Goal: Information Seeking & Learning: Learn about a topic

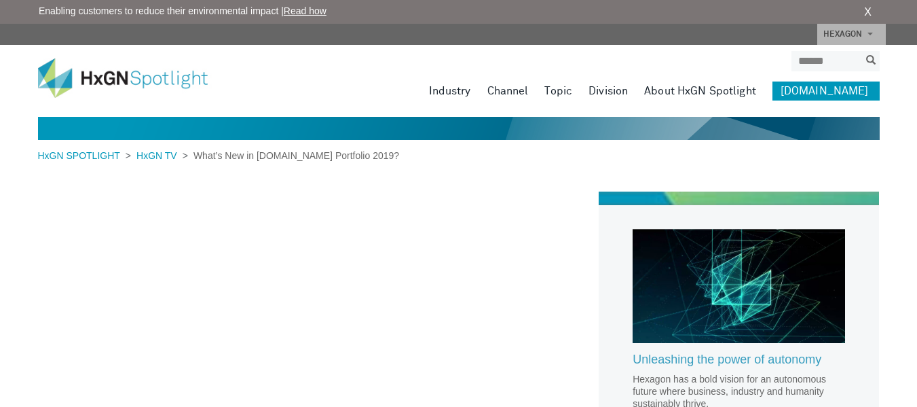
click at [852, 36] on link "HEXAGON" at bounding box center [852, 34] width 69 height 21
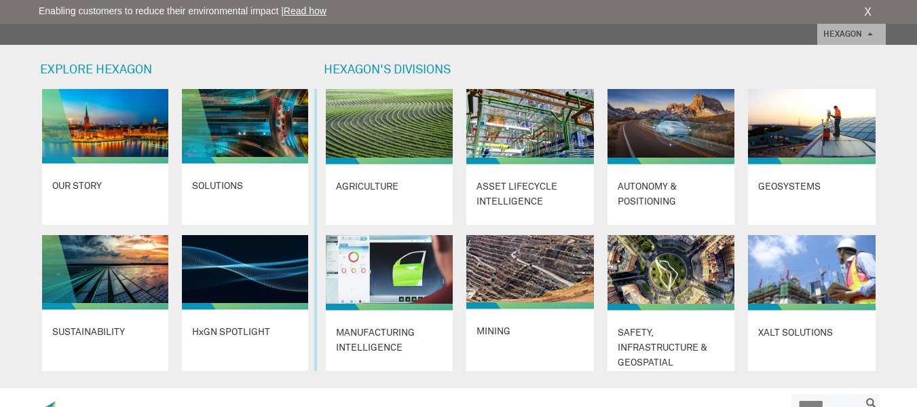
click at [864, 15] on link "X" at bounding box center [867, 12] width 7 height 16
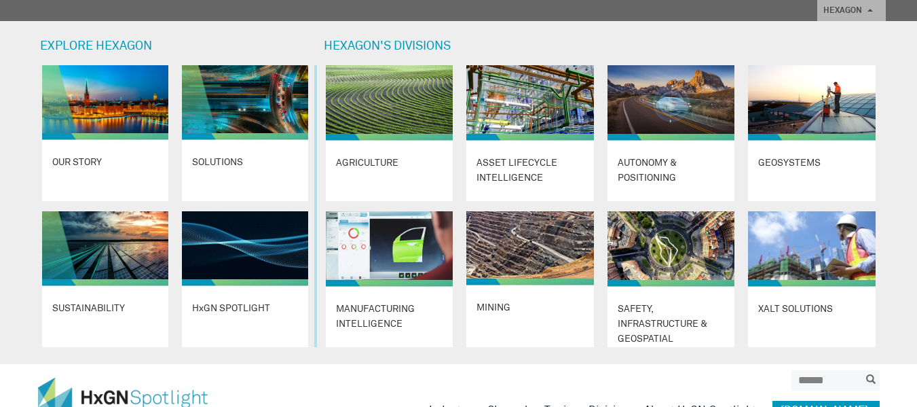
scroll to position [663, 0]
click at [822, 374] on input "search" at bounding box center [826, 380] width 68 height 20
type input "*"
type input "****"
click at [862, 372] on button "submit" at bounding box center [871, 380] width 18 height 16
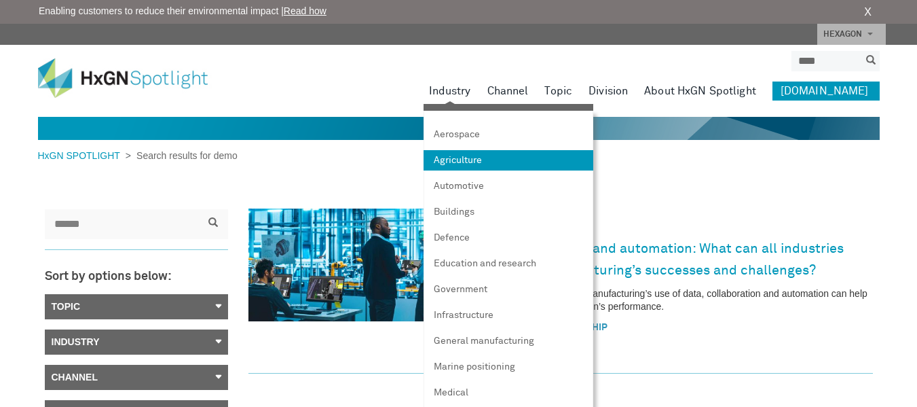
click at [468, 165] on link "Agriculture" at bounding box center [509, 160] width 170 height 20
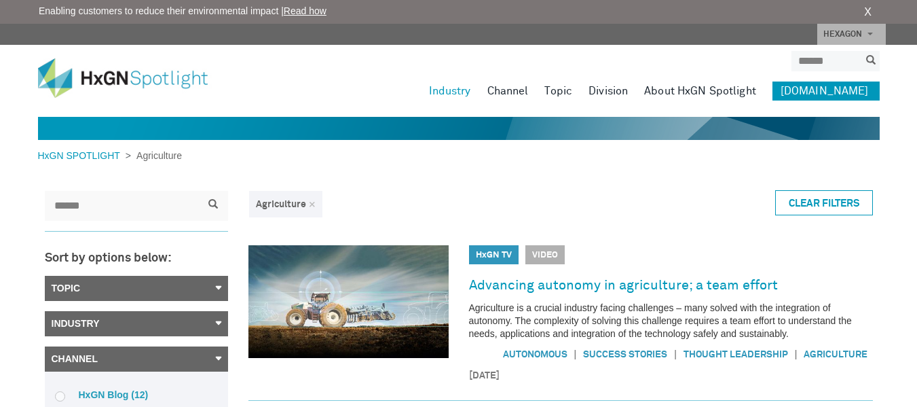
drag, startPoint x: 924, startPoint y: 404, endPoint x: 880, endPoint y: 289, distance: 122.7
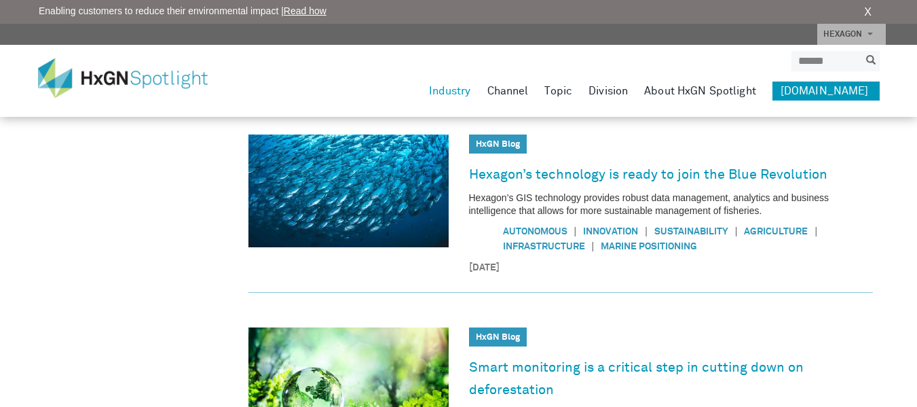
scroll to position [679, 0]
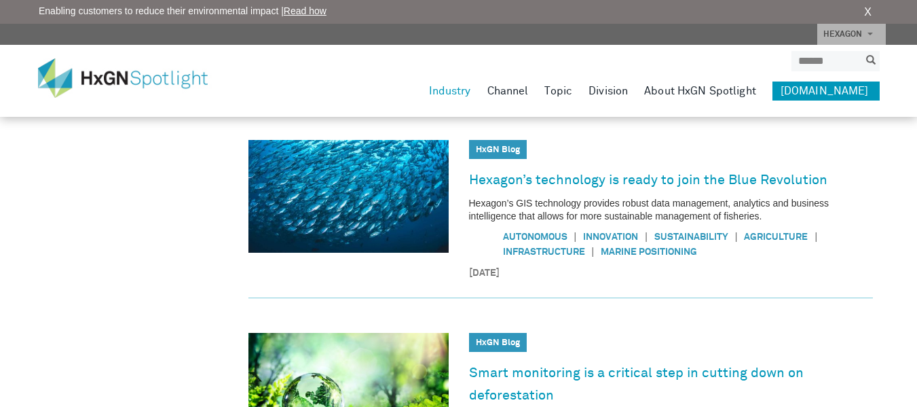
click at [852, 224] on span "Autonomous | Innovation | Sustainability | Agriculture | Infrastructure | Marin…" at bounding box center [671, 244] width 404 height 43
click at [877, 185] on div "Agriculture × Clear Filters HxGN TV HxGN TV Video Advancing autonomy in agricul…" at bounding box center [565, 173] width 632 height 1359
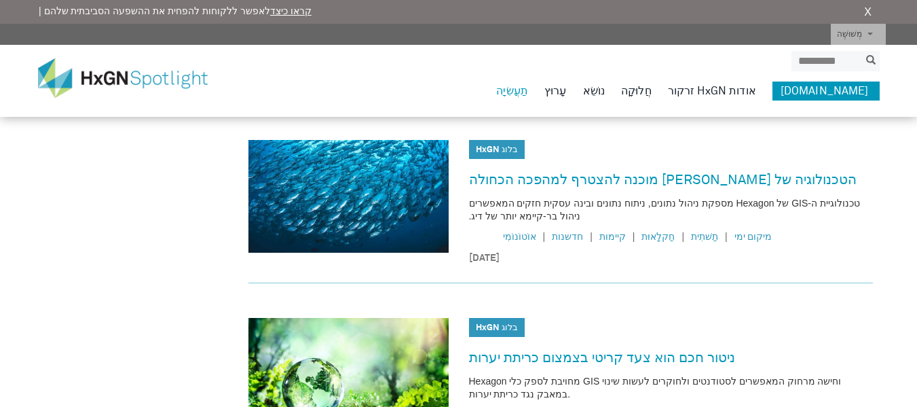
click at [867, 318] on div "בלוג HxGN" at bounding box center [671, 332] width 404 height 29
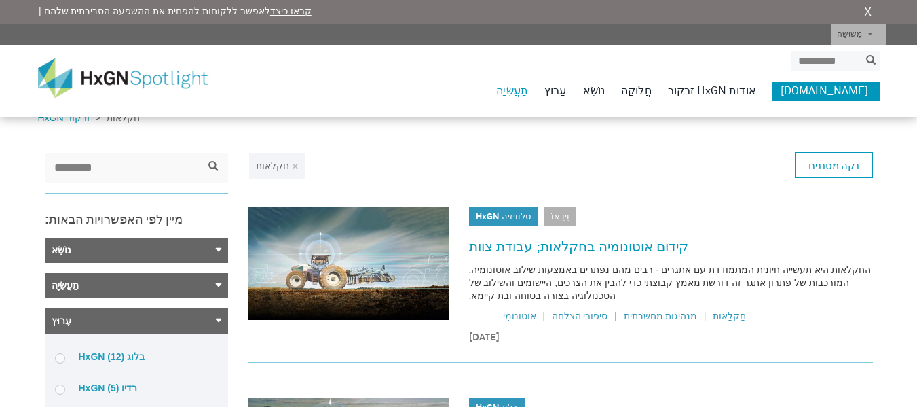
scroll to position [0, 0]
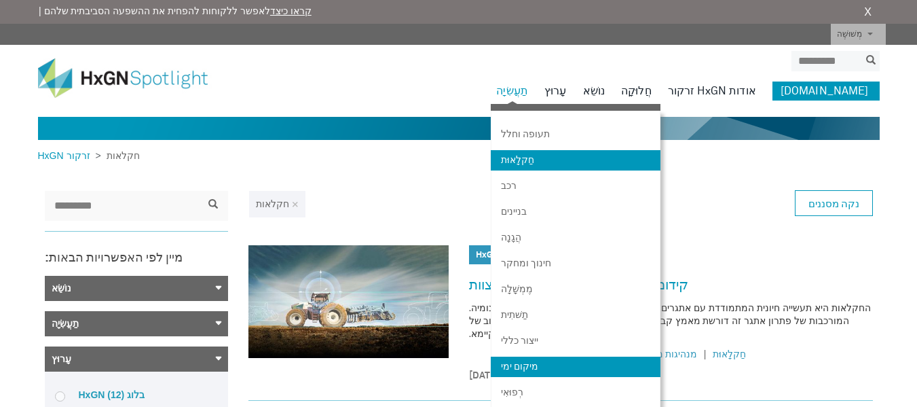
click at [538, 368] on font "מיקום ימי" at bounding box center [519, 367] width 37 height 10
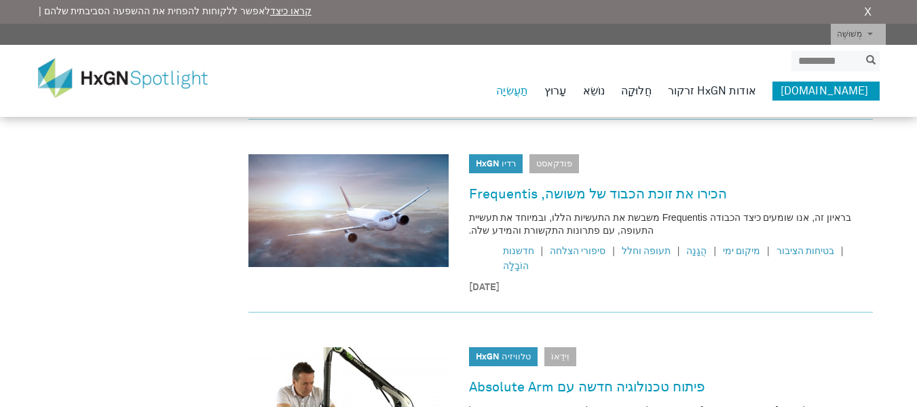
scroll to position [679, 0]
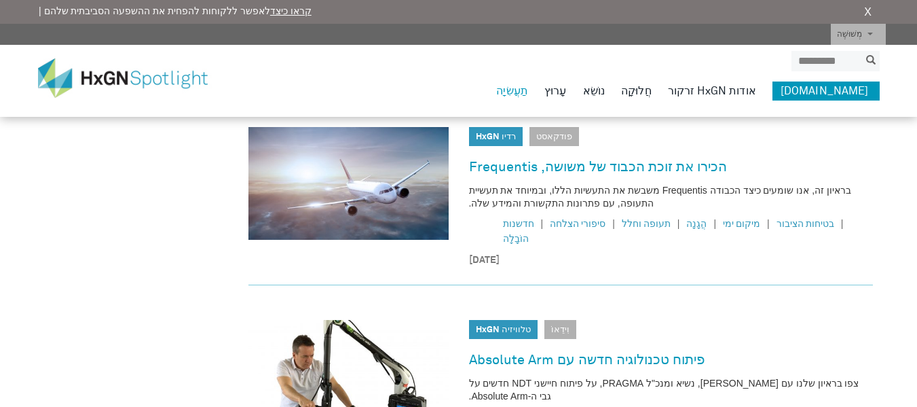
click at [595, 378] on font "צפו בראיון שלנו עם פרנסואה מיינגי, נשיא ומנכ"ל PRAGMA, על פיתוח חיישני NDT חדשי…" at bounding box center [664, 390] width 390 height 24
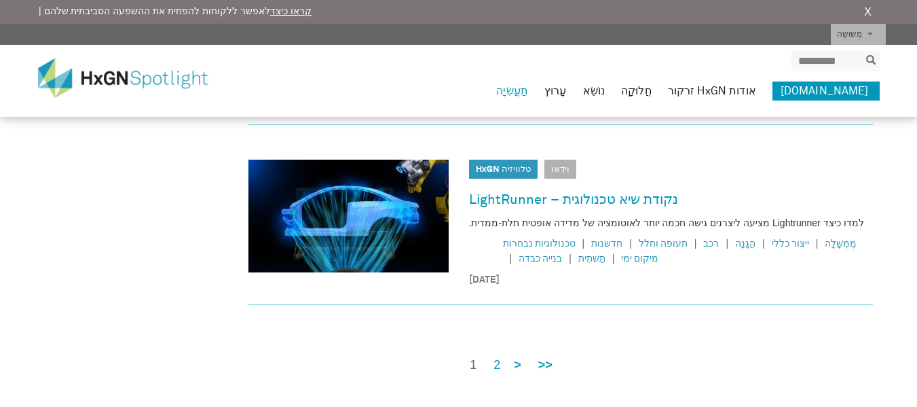
scroll to position [1139, 0]
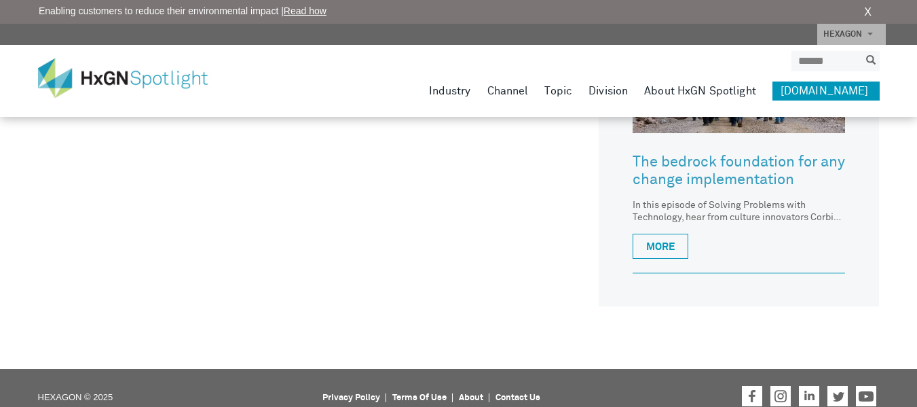
scroll to position [947, 0]
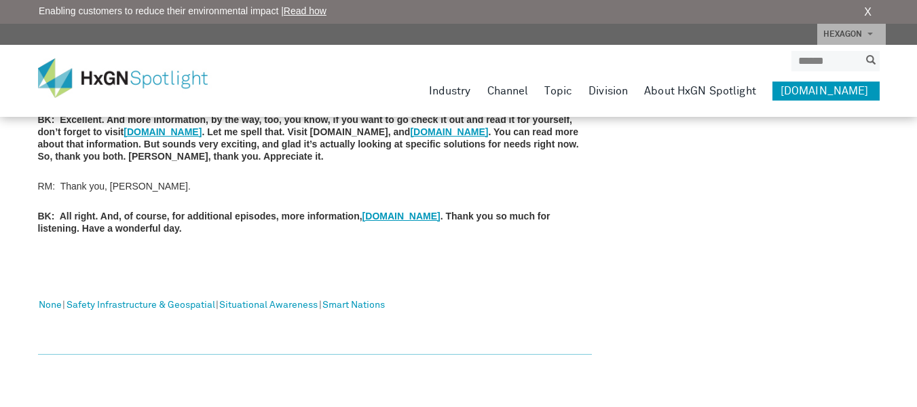
scroll to position [1777, 0]
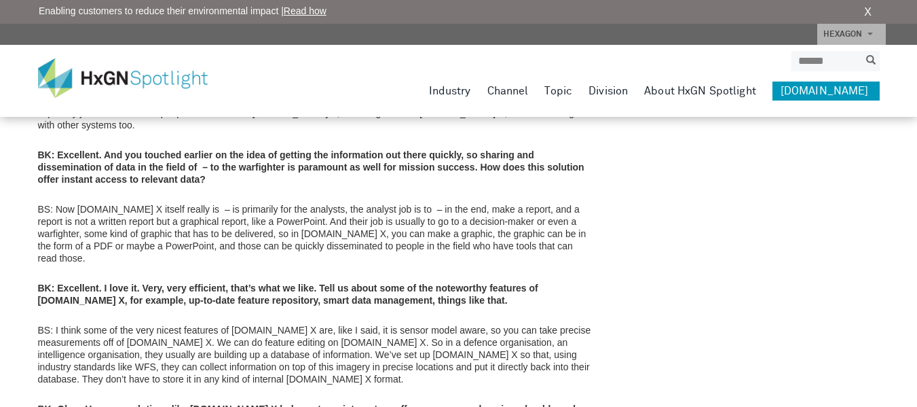
scroll to position [1575, 0]
